Goal: Task Accomplishment & Management: Manage account settings

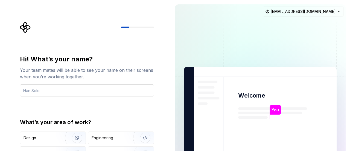
click at [66, 92] on input "text" at bounding box center [87, 90] width 134 height 12
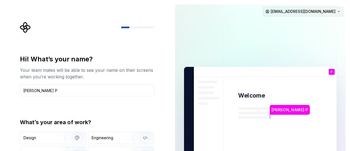
type input "[PERSON_NAME] P"
click at [320, 9] on html "Hi! What’s your name? Your team mates will be able to see your name on their sc…" at bounding box center [175, 75] width 350 height 151
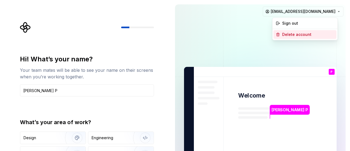
click at [297, 33] on div "Delete account" at bounding box center [309, 34] width 52 height 5
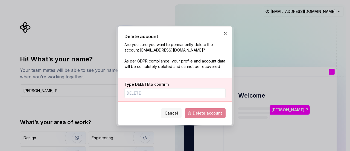
click at [200, 113] on span "Delete account" at bounding box center [205, 113] width 41 height 10
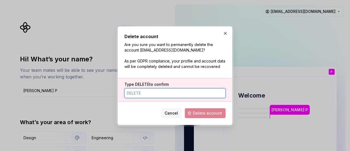
click at [140, 90] on input "Type DELETE to confirm" at bounding box center [175, 93] width 101 height 10
type input "DELETE"
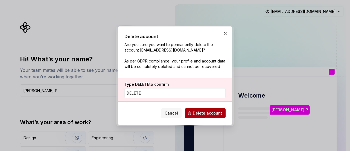
click at [201, 109] on button "Delete account" at bounding box center [205, 113] width 41 height 10
